Goal: Complete application form: Complete application form

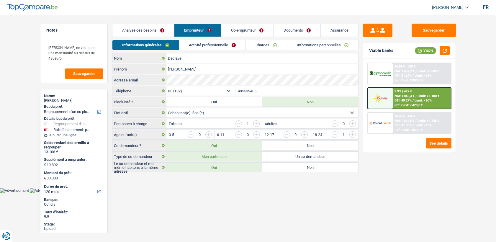
select select "refinancing"
select select "houseOrGarden"
select select "120"
select select "32"
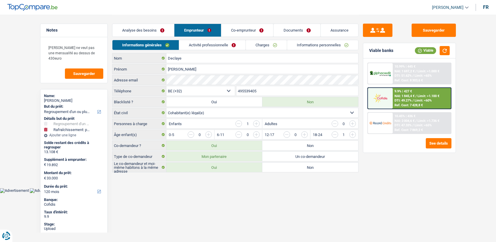
select select "cohabitation"
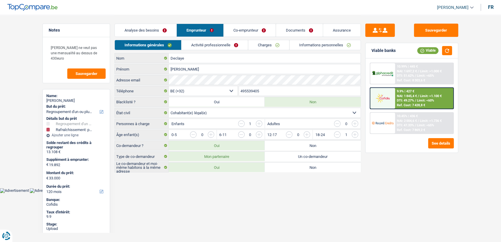
click at [334, 45] on link "Informations personnelles" at bounding box center [325, 45] width 71 height 10
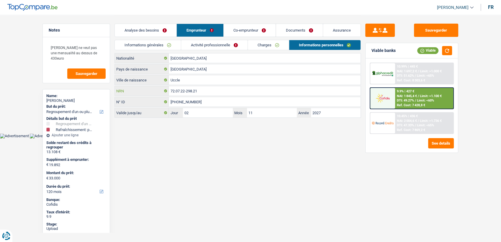
click at [228, 92] on input "72.07.22-298.21" at bounding box center [265, 90] width 192 height 9
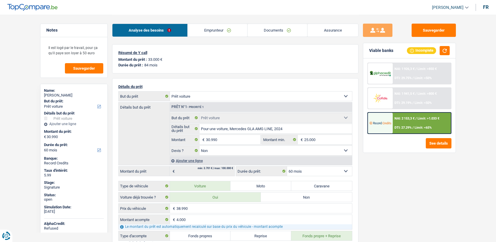
select select "car"
select select "60"
select select "car"
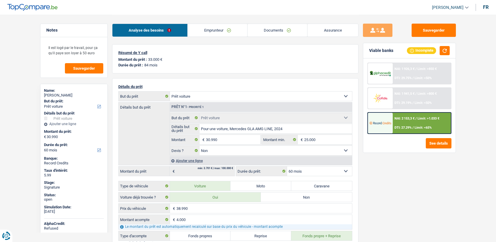
select select "false"
select select "60"
drag, startPoint x: 198, startPoint y: 27, endPoint x: 203, endPoint y: 30, distance: 6.1
click at [198, 27] on link "Emprunteur" at bounding box center [218, 30] width 60 height 13
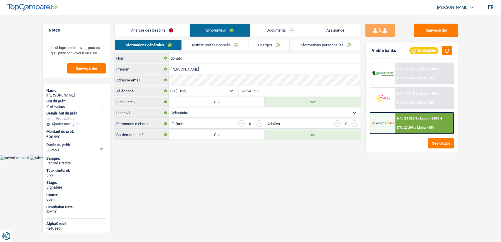
click at [300, 49] on link "Informations personnelles" at bounding box center [325, 45] width 71 height 10
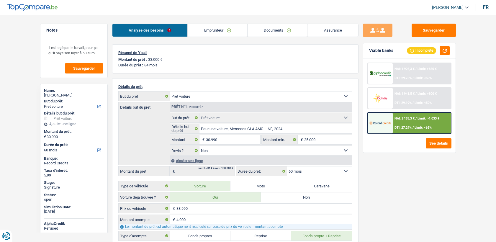
select select "car"
select select "60"
select select "car"
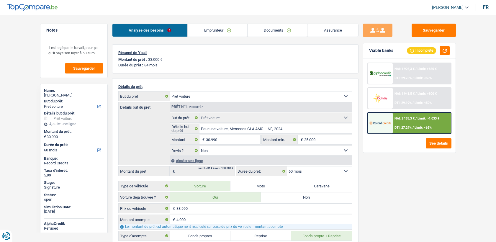
select select "false"
select select "60"
select select "worker"
select select "netSalary"
select select "LU"
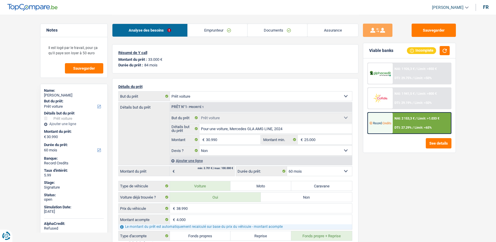
select select "hrc"
click at [194, 28] on link "Emprunteur" at bounding box center [218, 30] width 60 height 13
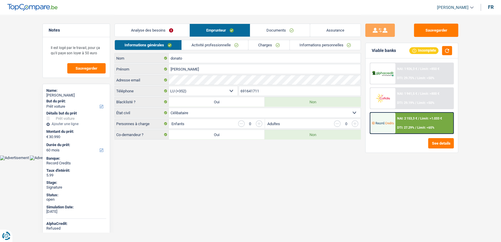
click at [189, 38] on div "Analyse des besoins Emprunteur Documents Assurance" at bounding box center [237, 27] width 246 height 25
click at [193, 42] on link "Activité professionnelle" at bounding box center [215, 45] width 66 height 10
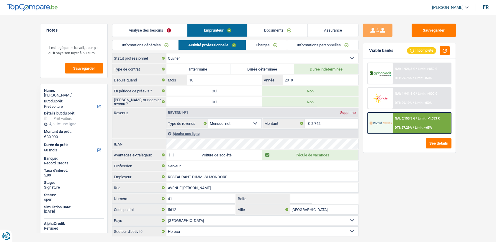
click at [279, 48] on link "Charges" at bounding box center [266, 45] width 41 height 10
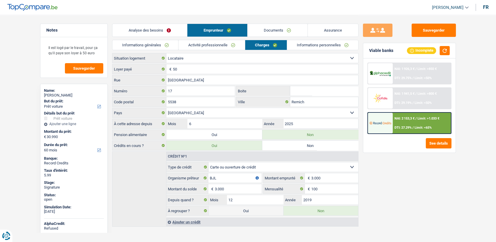
click at [220, 50] on div "Informations générales Activité professionnelle Charges Informations personnell…" at bounding box center [235, 46] width 246 height 13
click at [217, 43] on link "Activité professionnelle" at bounding box center [211, 45] width 66 height 10
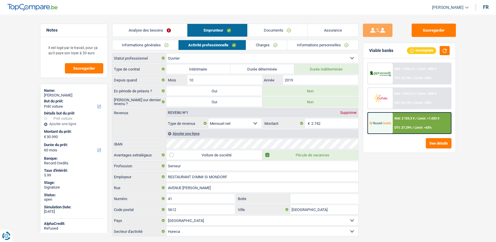
click at [253, 44] on link "Charges" at bounding box center [266, 45] width 41 height 10
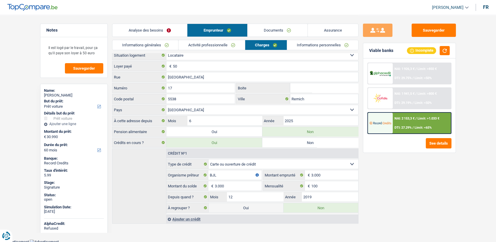
scroll to position [4, 0]
click at [322, 44] on link "Informations personnelles" at bounding box center [322, 45] width 71 height 10
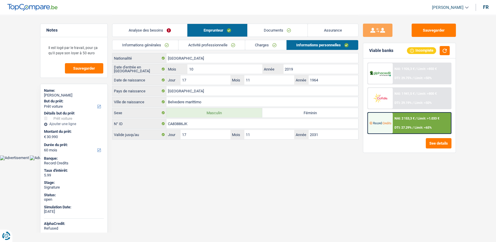
scroll to position [0, 0]
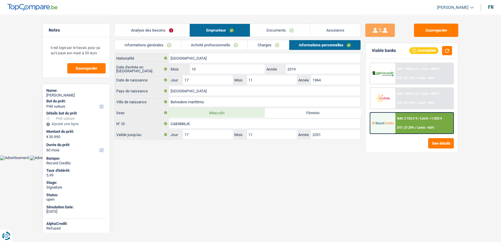
click at [264, 47] on link "Charges" at bounding box center [268, 45] width 41 height 10
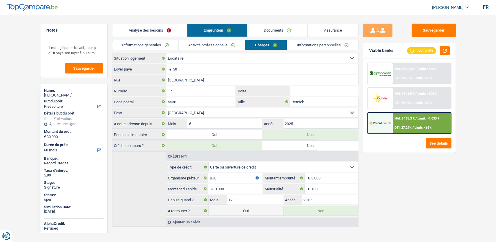
click at [230, 44] on link "Activité professionnelle" at bounding box center [211, 45] width 66 height 10
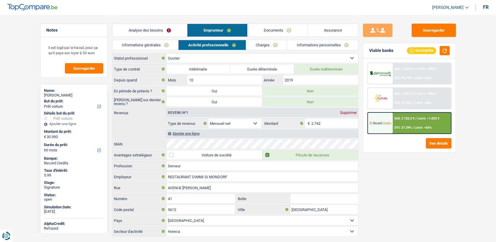
click at [265, 46] on link "Charges" at bounding box center [266, 45] width 41 height 10
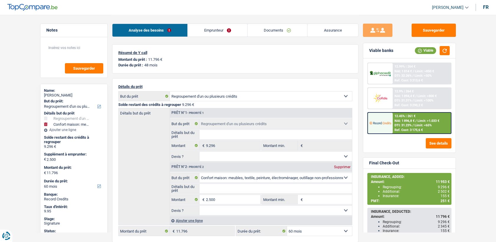
select select "refinancing"
select select "household"
select select "60"
select select "refinancing"
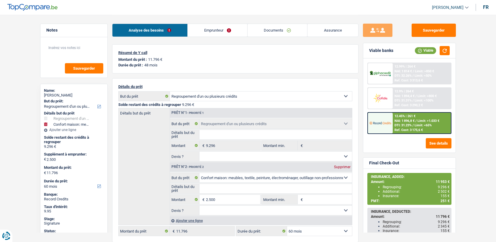
select select "refinancing"
select select "household"
select select "60"
select select "rents"
select select "BE"
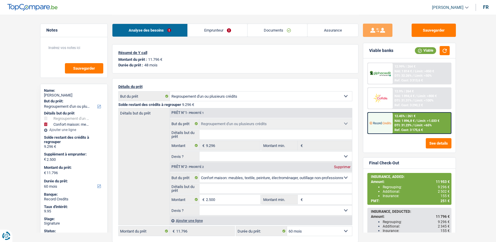
select select "personalLoan"
select select "homeFurnishingOrRelocation"
select select "42"
select select "carLoan"
select select "42"
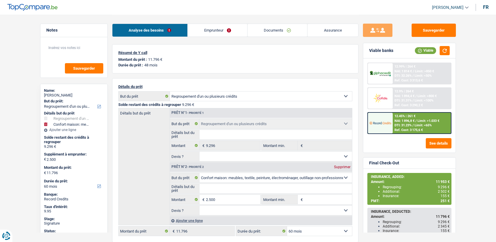
select select "cardOrCredit"
click at [214, 35] on link "Emprunteur" at bounding box center [218, 30] width 60 height 13
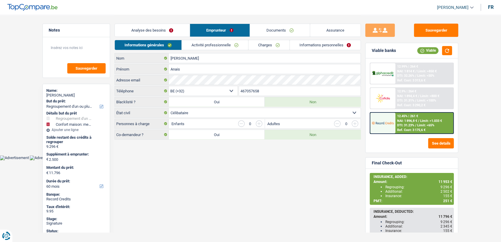
click at [216, 37] on div "Analyse des besoins Emprunteur Documents Assurance" at bounding box center [237, 27] width 246 height 25
click at [220, 41] on link "Activité professionnelle" at bounding box center [215, 45] width 66 height 10
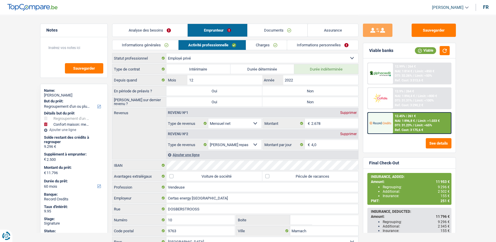
click at [293, 45] on link "Informations personnelles" at bounding box center [322, 45] width 71 height 10
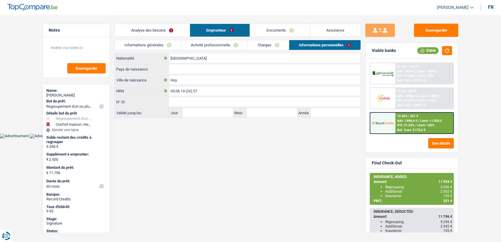
drag, startPoint x: 278, startPoint y: 45, endPoint x: 277, endPoint y: 58, distance: 12.7
click at [278, 45] on link "Charges" at bounding box center [268, 45] width 41 height 10
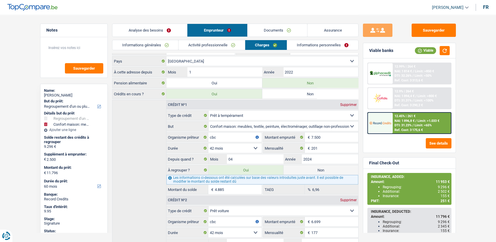
scroll to position [52, 0]
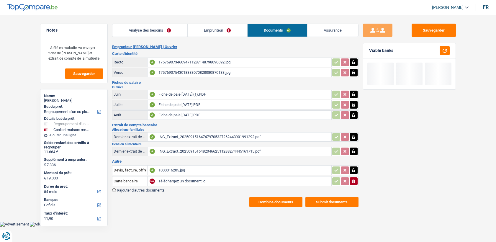
select select "refinancing"
select select "household"
select select "84"
select select "cofidis"
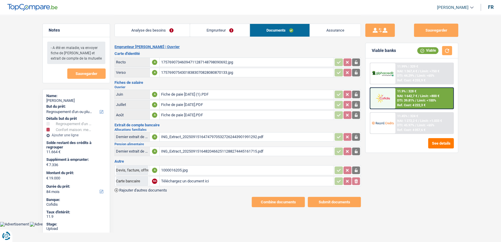
click at [181, 63] on div "17576907346094711287148798090692.jpg" at bounding box center [247, 62] width 172 height 9
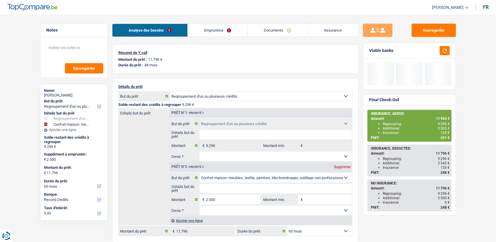
select select "refinancing"
select select "household"
select select "60"
select select "refinancing"
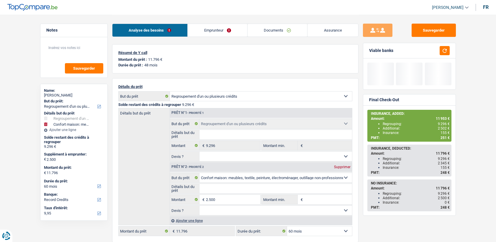
select select "refinancing"
select select "household"
select select "60"
select select "rents"
select select "BE"
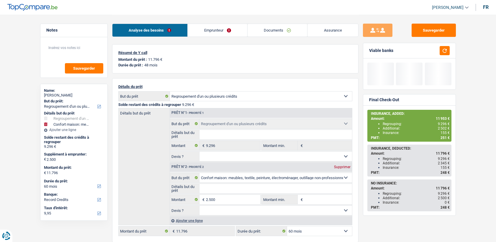
select select "personalLoan"
select select "homeFurnishingOrRelocation"
select select "42"
select select "carLoan"
select select "42"
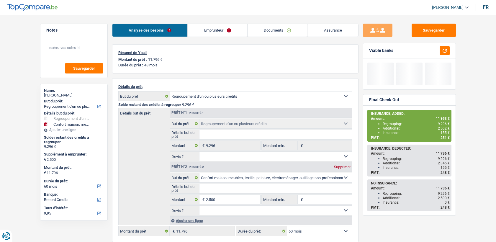
select select "cardOrCredit"
click at [271, 32] on link "Documents" at bounding box center [278, 30] width 60 height 13
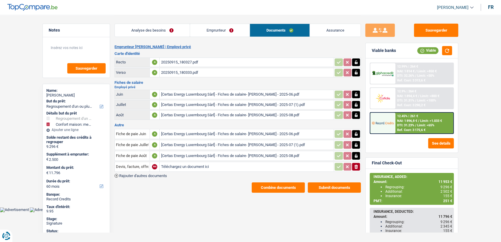
click at [212, 34] on link "Emprunteur" at bounding box center [220, 30] width 60 height 13
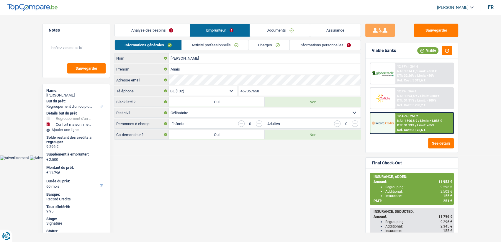
click at [226, 43] on link "Activité professionnelle" at bounding box center [215, 45] width 66 height 10
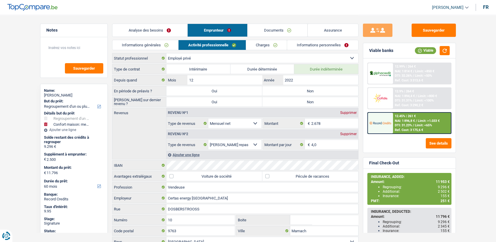
click at [267, 44] on link "Charges" at bounding box center [266, 45] width 41 height 10
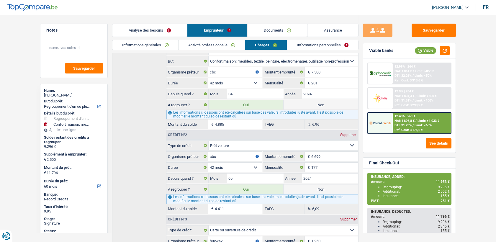
scroll to position [117, 0]
